Goal: Check status: Check status

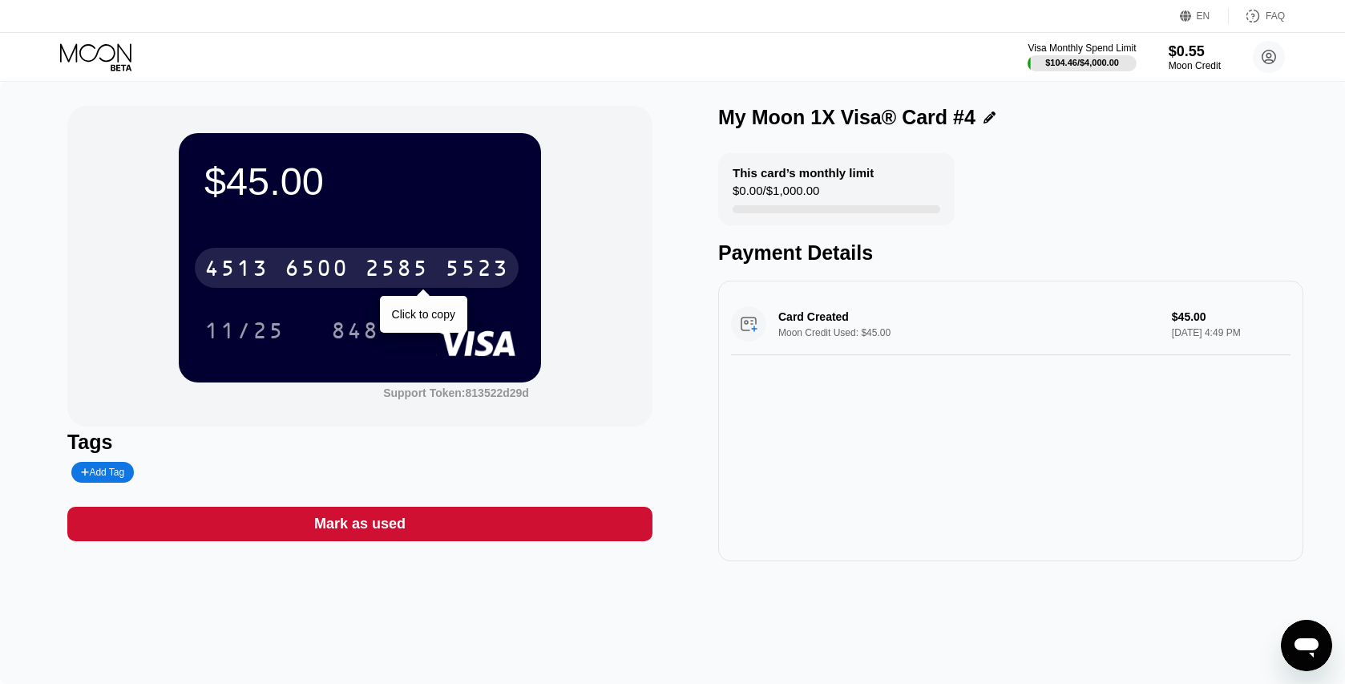
click at [308, 275] on div "6500" at bounding box center [317, 270] width 64 height 26
click at [385, 281] on div "* * * *" at bounding box center [397, 270] width 64 height 26
click at [390, 253] on div "4513 6500 2585 5523" at bounding box center [357, 268] width 324 height 40
click at [265, 302] on div "* * * * * * * * * * * * 5523 Click to copy 11/25 848" at bounding box center [359, 283] width 311 height 95
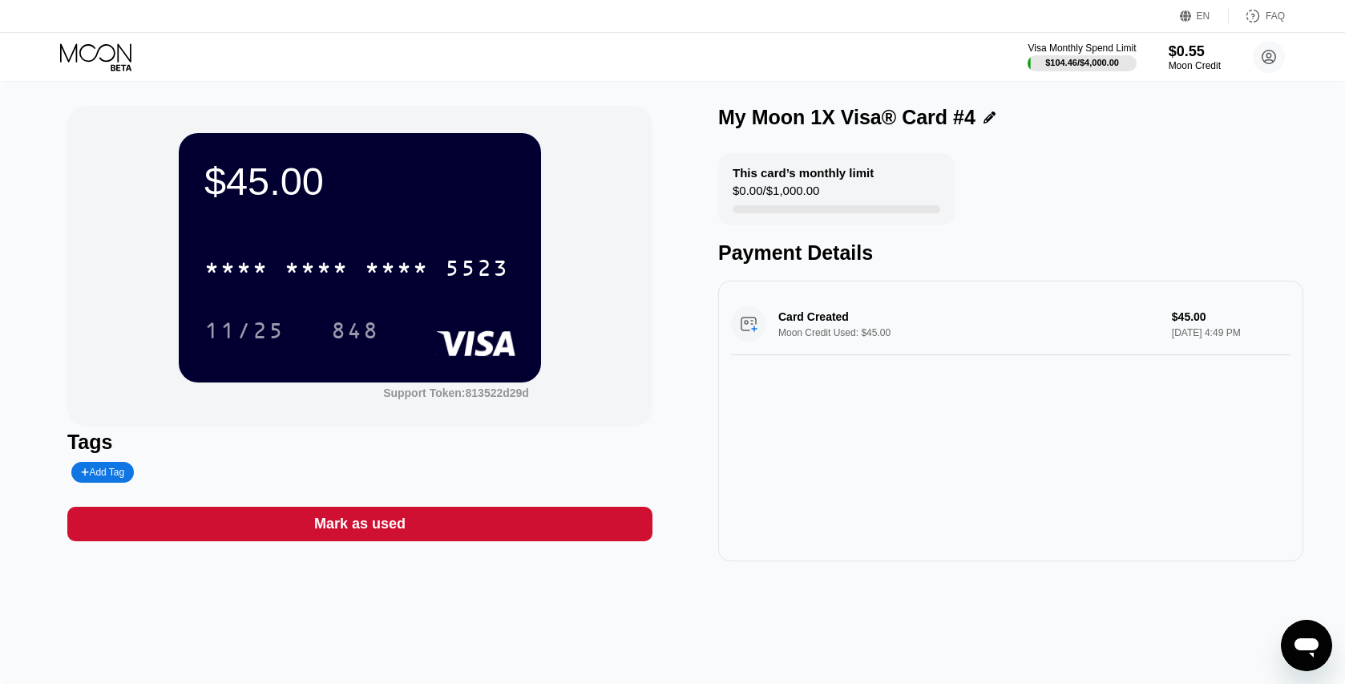
click at [277, 281] on div "* * * * * * * * * * * * 5523" at bounding box center [357, 268] width 324 height 40
click at [261, 278] on div "4513" at bounding box center [236, 270] width 64 height 26
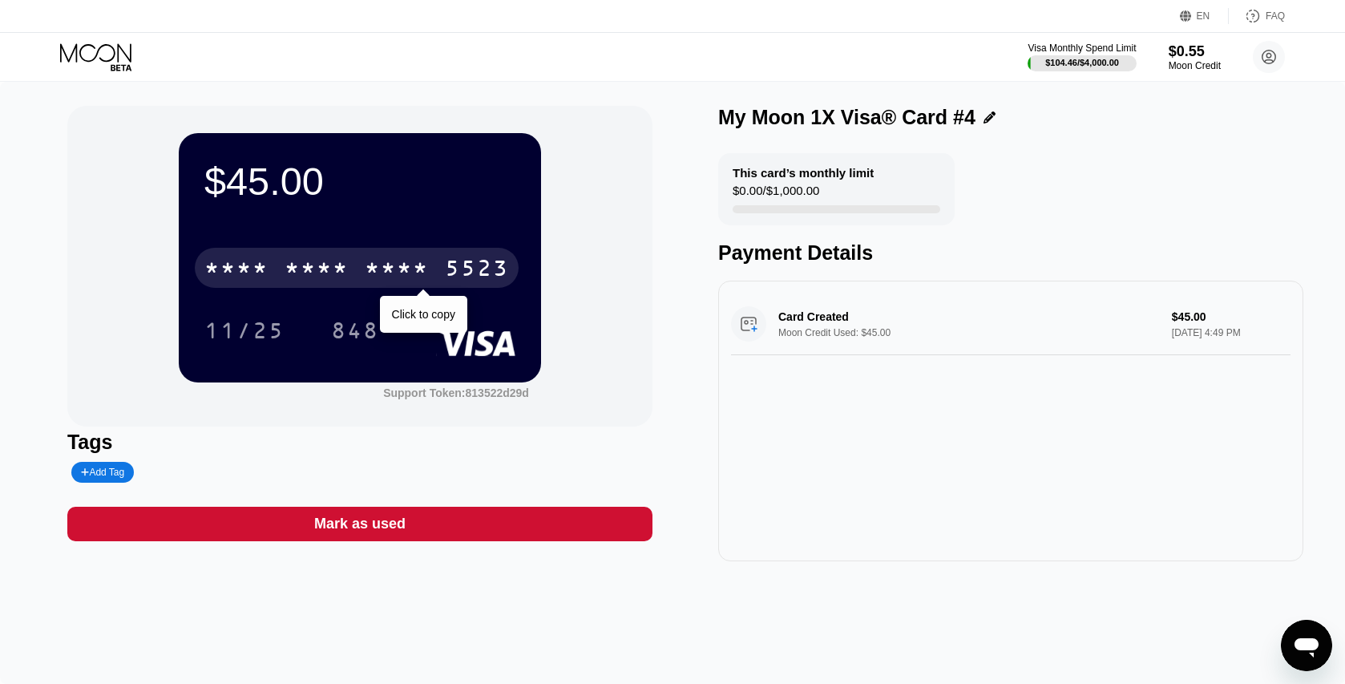
click at [314, 263] on div "* * * *" at bounding box center [317, 270] width 64 height 26
click at [274, 269] on div "4513 6500 2585 5523" at bounding box center [357, 268] width 324 height 40
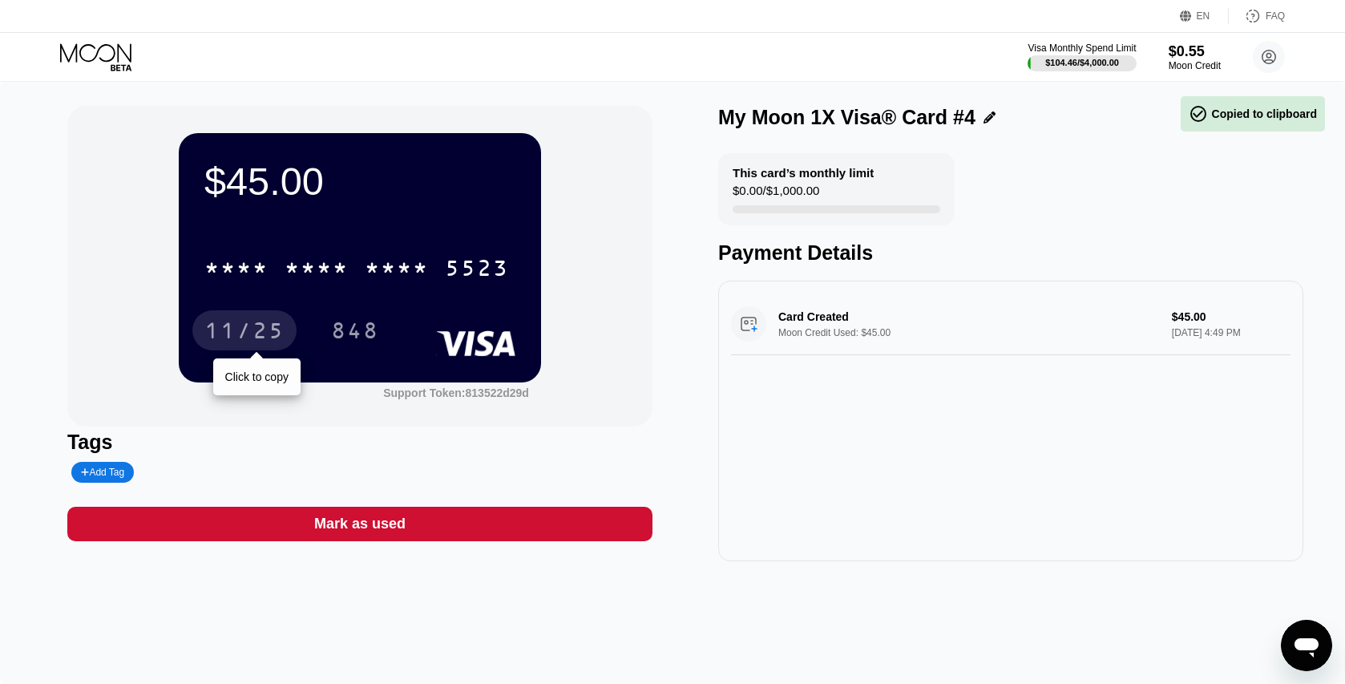
click at [257, 343] on div "11/25" at bounding box center [244, 333] width 80 height 26
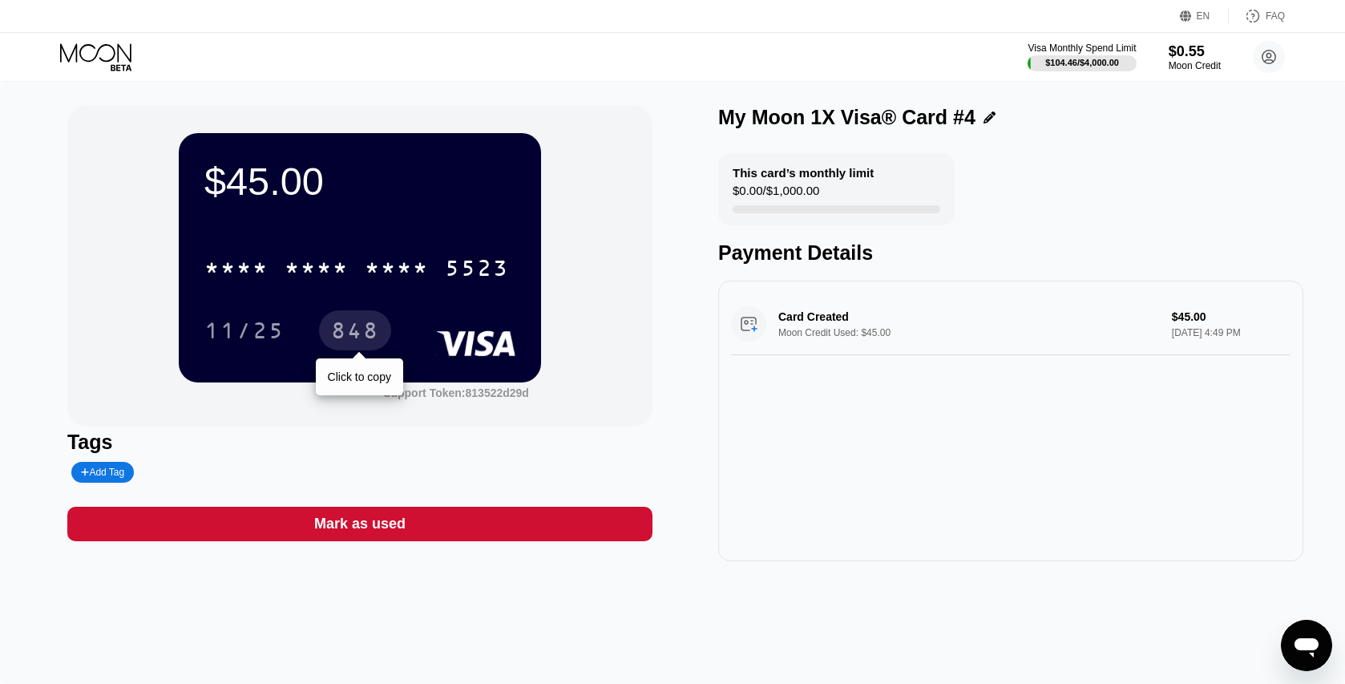
click at [353, 338] on div "848" at bounding box center [355, 333] width 48 height 26
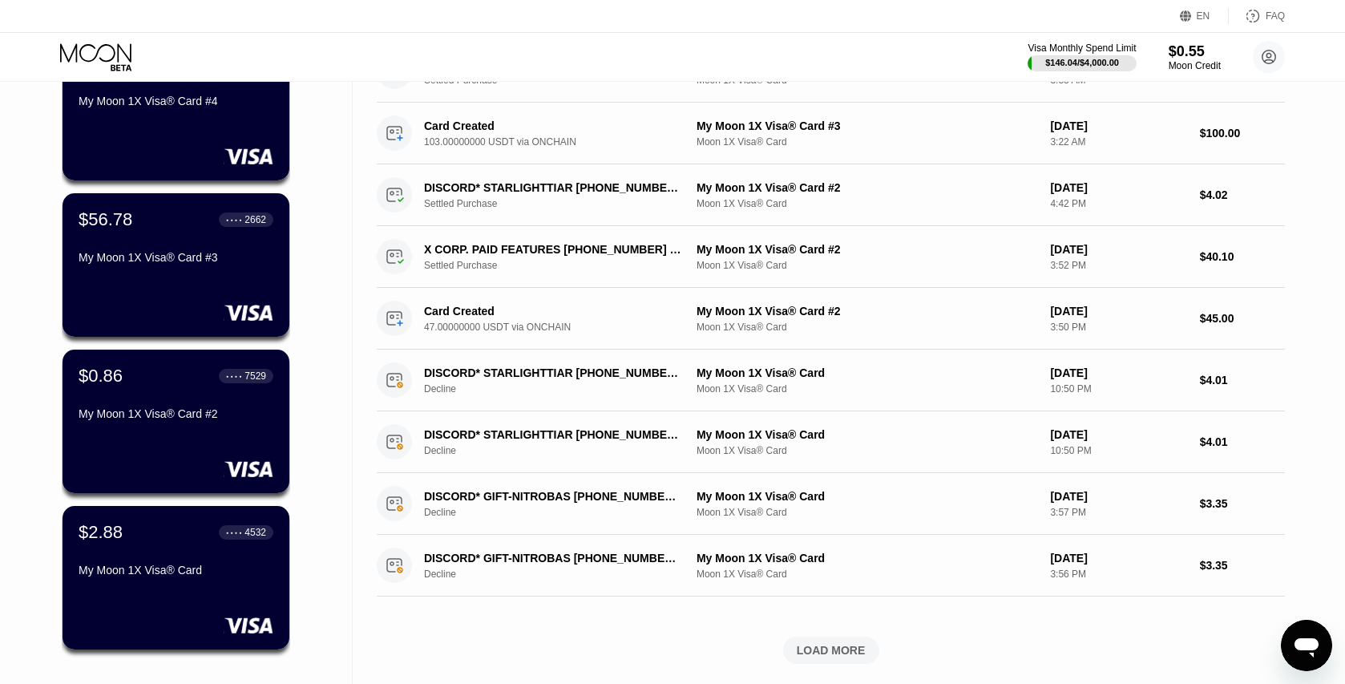
scroll to position [289, 0]
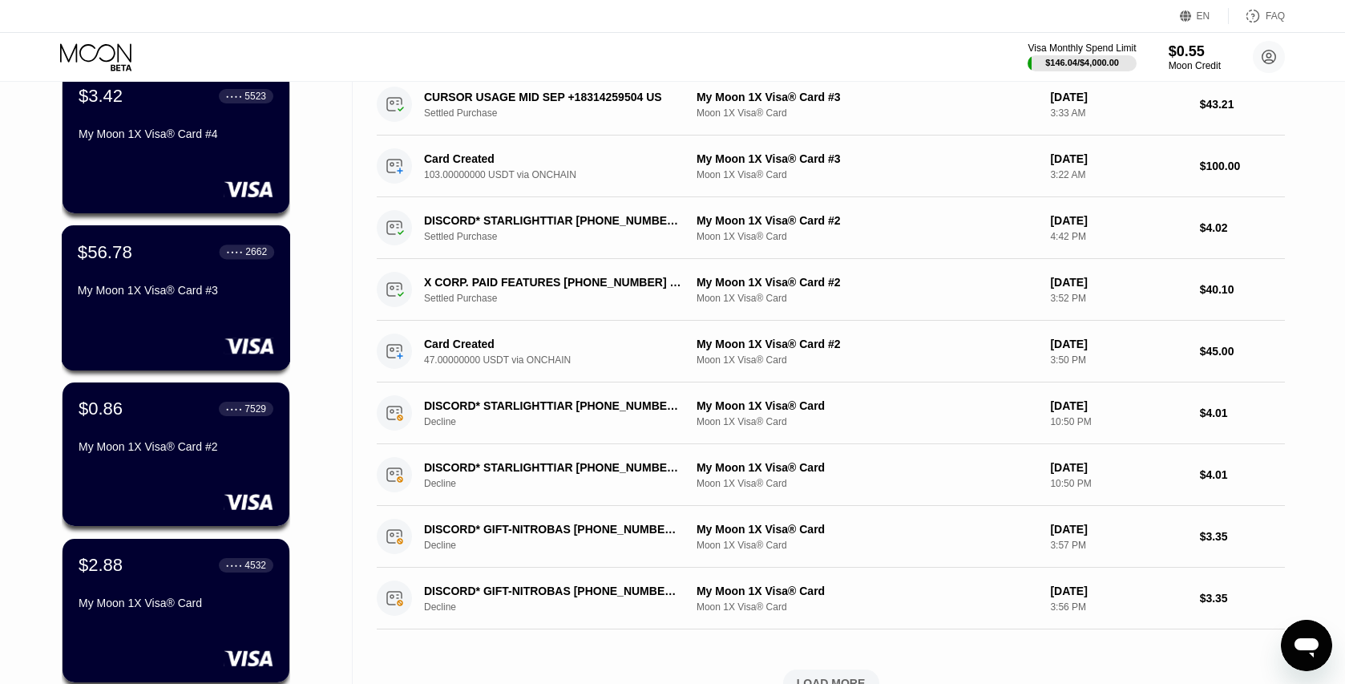
click at [140, 305] on div "$56.78 ● ● ● ● 2662 My Moon 1X Visa® Card #3" at bounding box center [176, 297] width 229 height 145
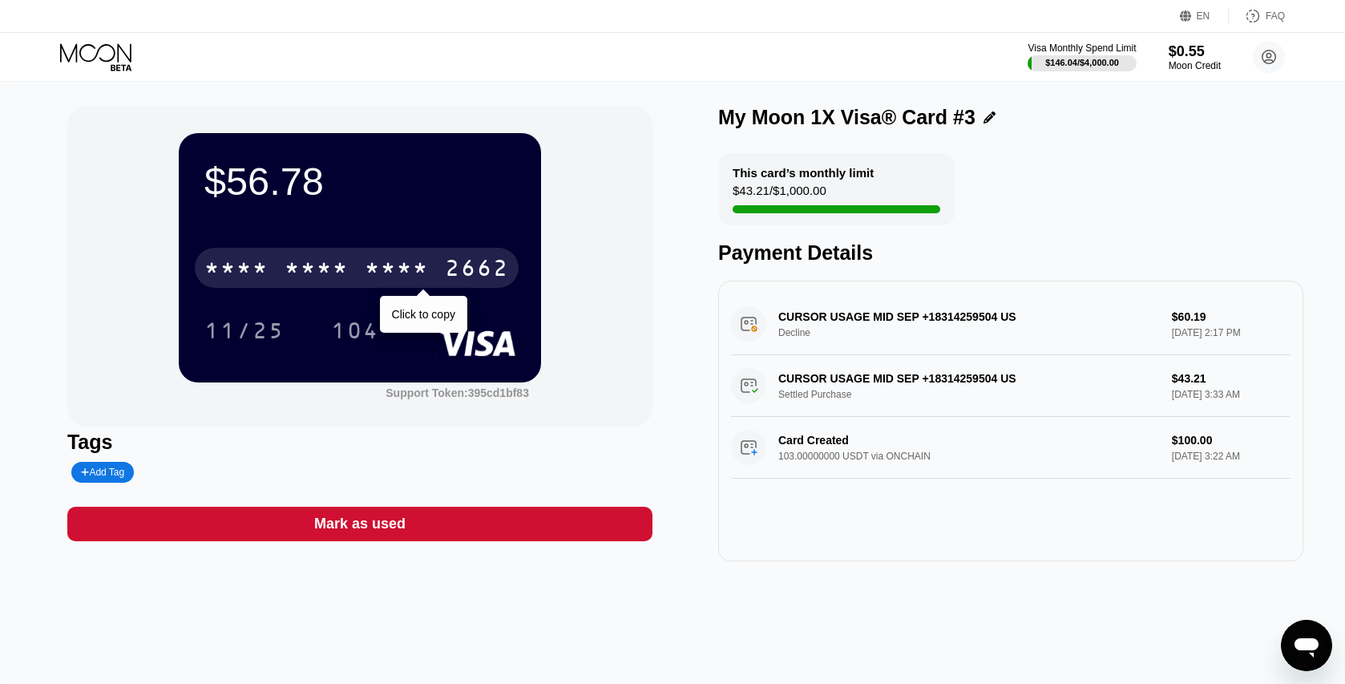
click at [388, 283] on div "* * * * * * * * * * * * 2662" at bounding box center [357, 268] width 324 height 40
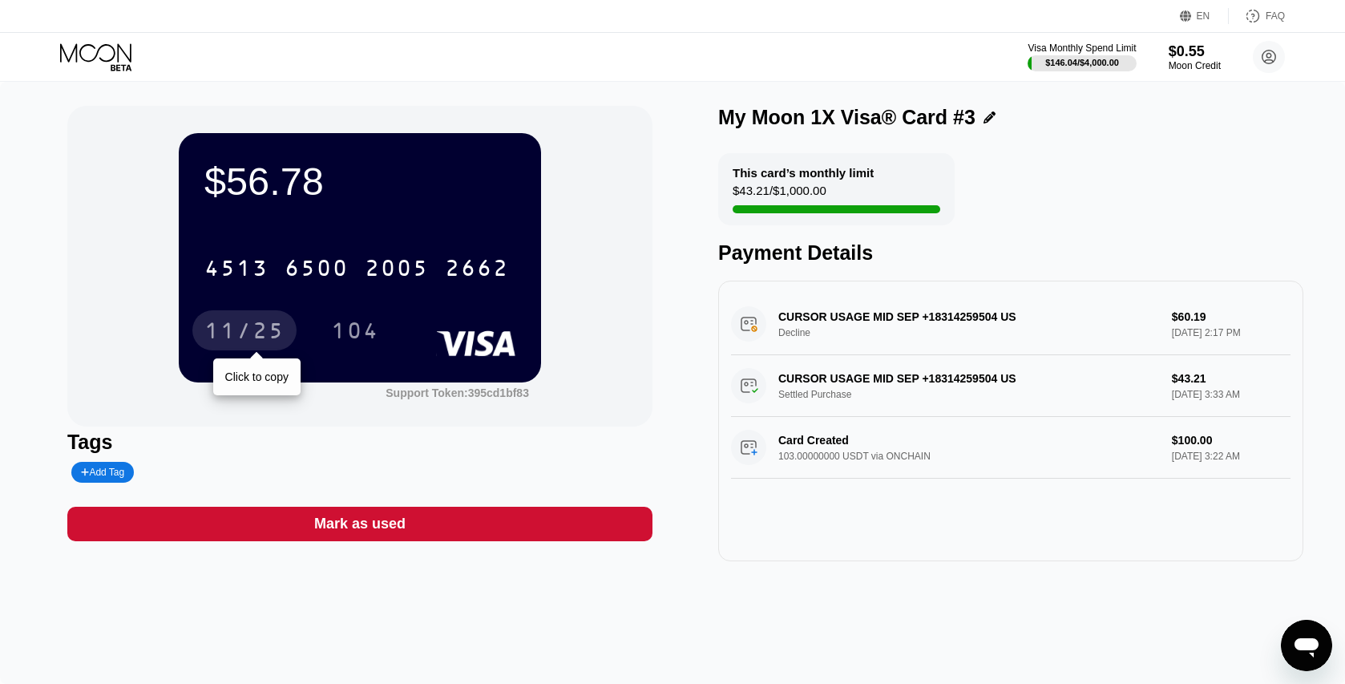
click at [265, 341] on div "11/25" at bounding box center [244, 333] width 80 height 26
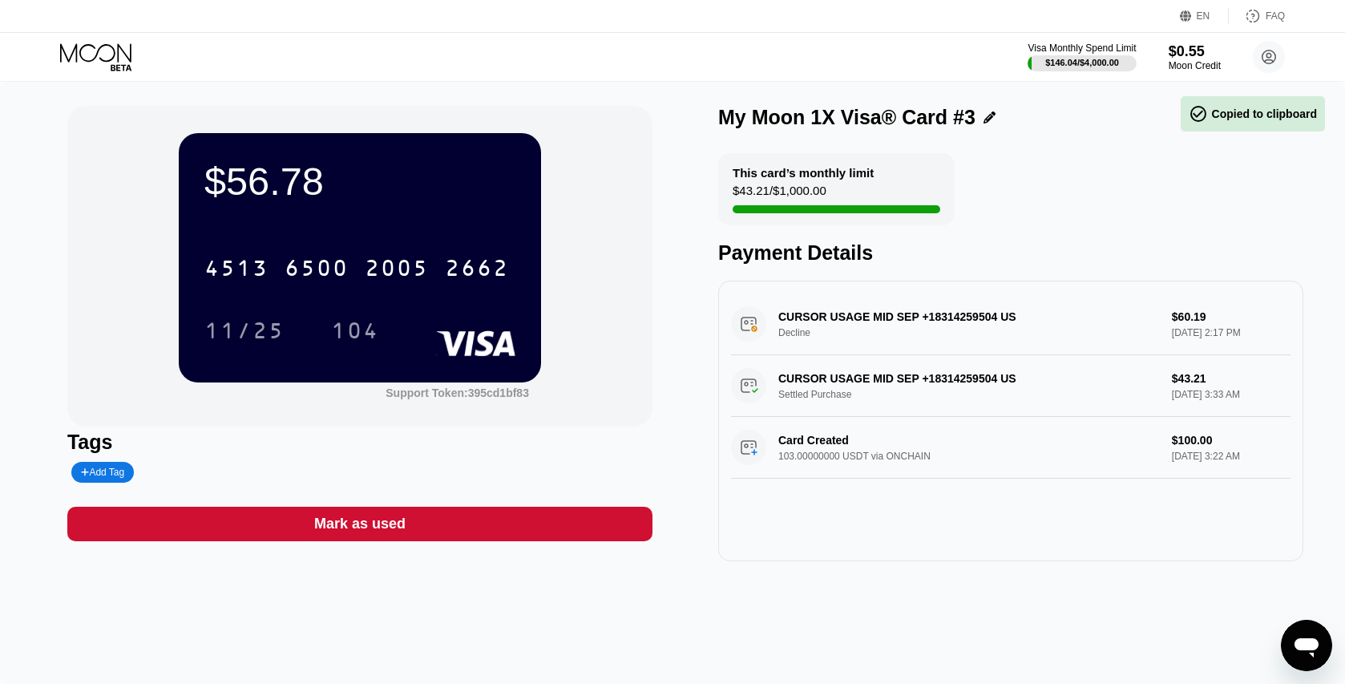
click at [351, 336] on div "104" at bounding box center [355, 333] width 48 height 26
click at [636, 84] on div "$56.78 4513 6500 2005 2662 11/25 104 Support Token: 395cd1bf83 Tags Add Tag Mar…" at bounding box center [672, 383] width 1345 height 602
